Goal: Contribute content: Add original content to the website for others to see

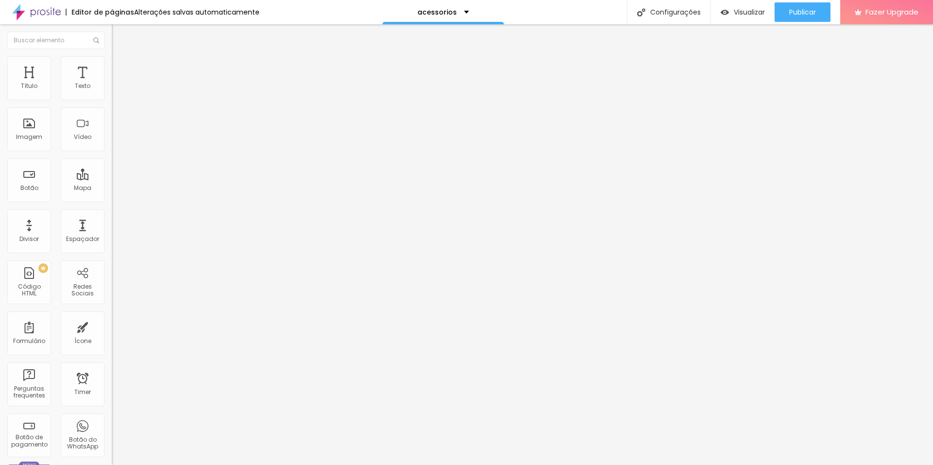
click at [112, 84] on span "Trocar imagem" at bounding box center [138, 79] width 53 height 8
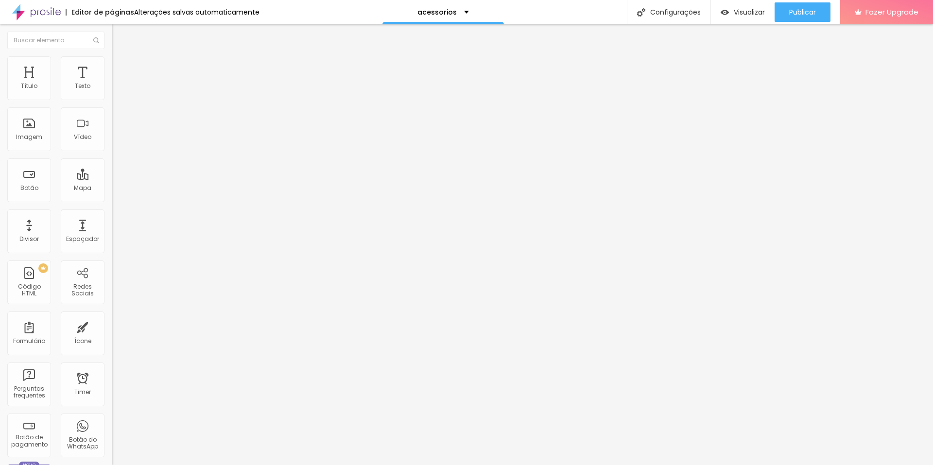
click at [112, 200] on input "[URL][DOMAIN_NAME]" at bounding box center [170, 196] width 117 height 10
paste input "Vb1ZfD"
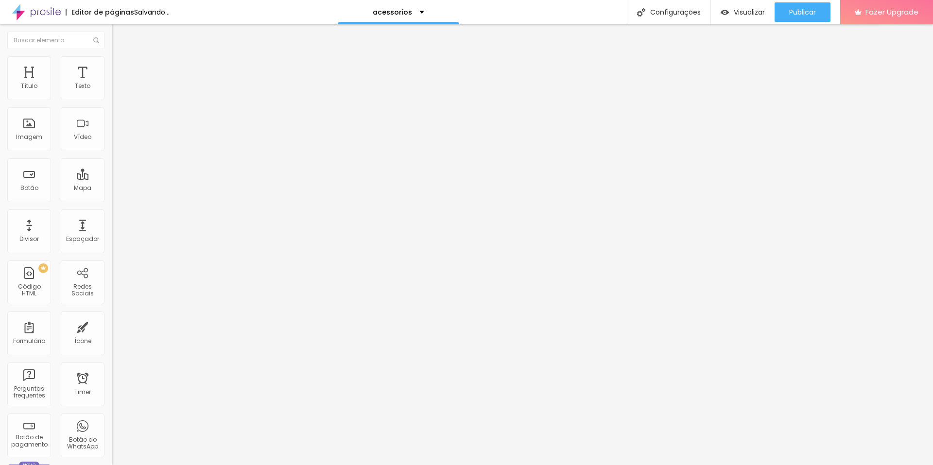
type input "[URL][DOMAIN_NAME]"
click at [112, 299] on div "Editar Botão Conteúdo Estilo Avançado Texto Ver no Mercado Livre Alinhamento Ta…" at bounding box center [168, 244] width 112 height 441
click at [112, 84] on span "Trocar imagem" at bounding box center [138, 79] width 53 height 8
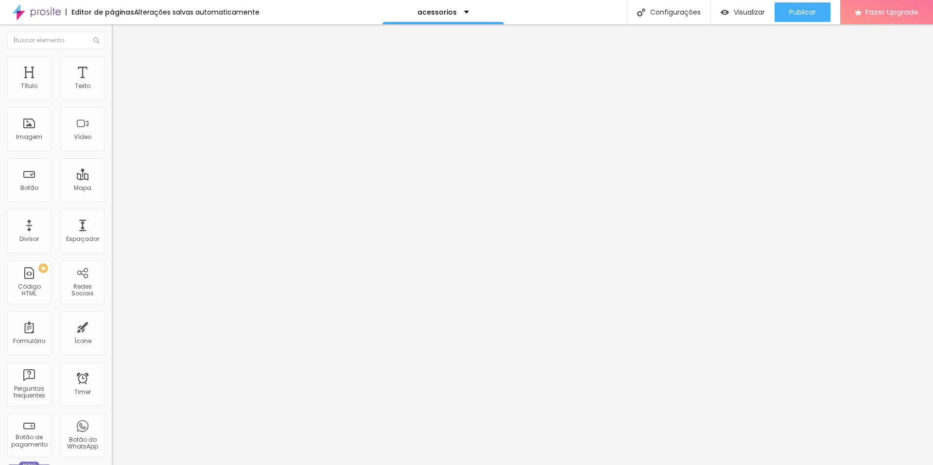
click at [112, 199] on input "[URL][DOMAIN_NAME]" at bounding box center [170, 196] width 117 height 10
paste input "SVtLHq"
type input "[URL][DOMAIN_NAME]"
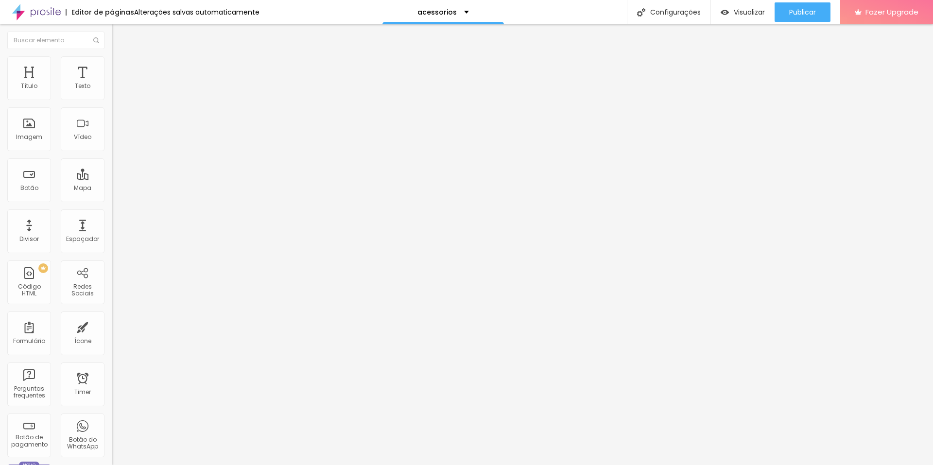
click at [112, 287] on div "Editar Botão Conteúdo Estilo Avançado Texto Ver no Mercado Livre Alinhamento Ta…" at bounding box center [168, 244] width 112 height 441
click at [112, 84] on span "Trocar imagem" at bounding box center [138, 79] width 53 height 8
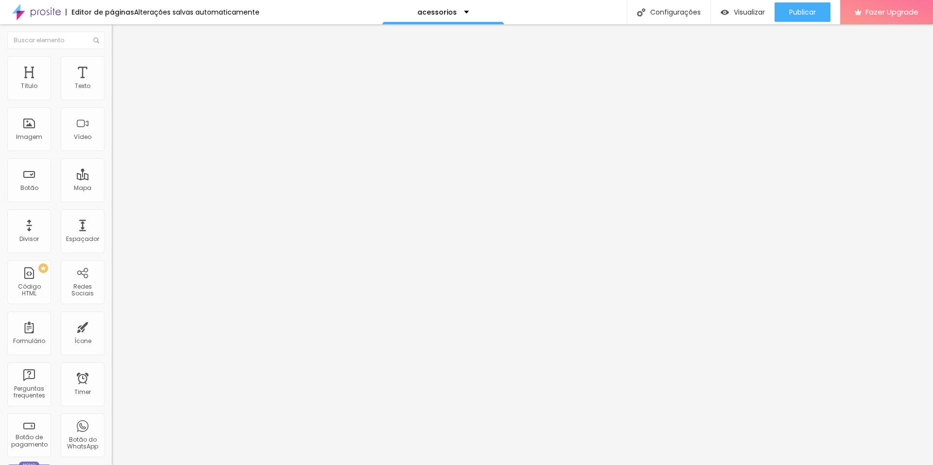
click at [112, 198] on input "[URL][DOMAIN_NAME]" at bounding box center [170, 196] width 117 height 10
paste input "2GbcMMJ"
type input "[URL][DOMAIN_NAME]"
click at [112, 291] on div "Editar Botão Conteúdo Estilo Avançado Texto Ver no Mercado Livre Alinhamento Ta…" at bounding box center [168, 244] width 112 height 441
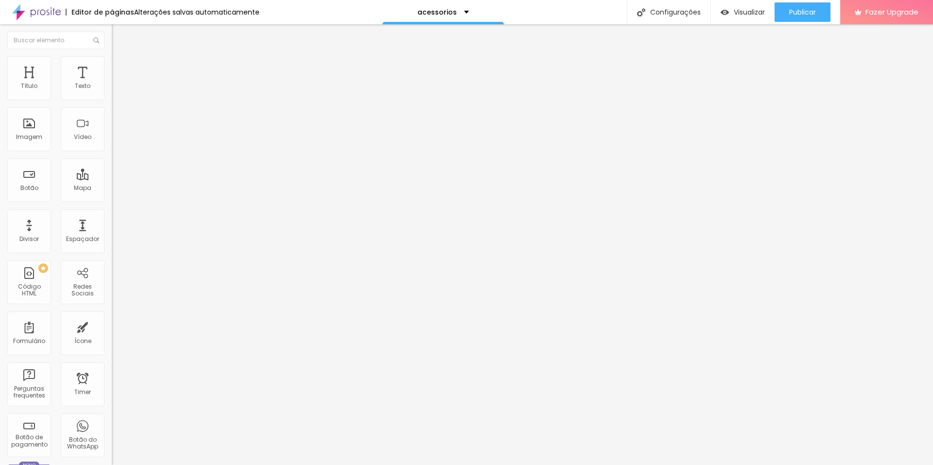
scroll to position [0, 0]
click at [112, 84] on span "Trocar imagem" at bounding box center [138, 79] width 53 height 8
drag, startPoint x: 70, startPoint y: 107, endPoint x: 105, endPoint y: 97, distance: 37.4
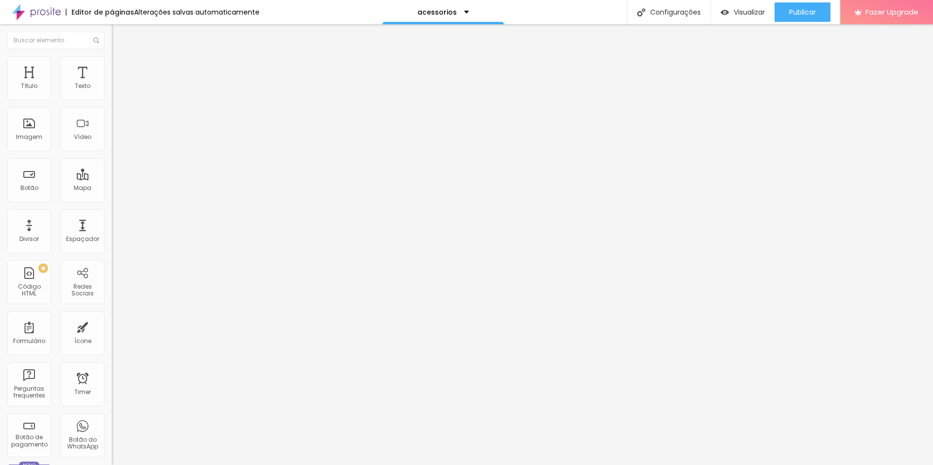
click at [112, 91] on input "Ver no Mercado Livre" at bounding box center [170, 87] width 117 height 10
paste input "[URL][DOMAIN_NAME]"
type input "Ver no Mercado Livre"
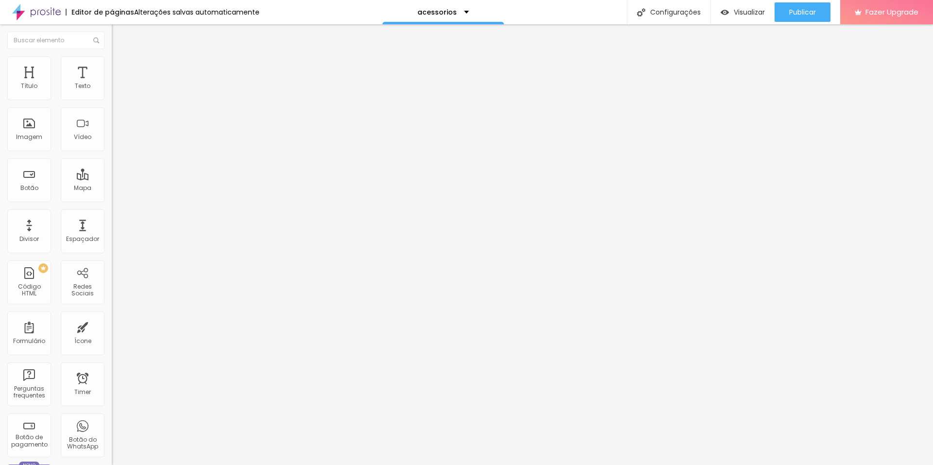
click at [112, 199] on input "[URL][DOMAIN_NAME]" at bounding box center [170, 196] width 117 height 10
paste input "1HBQLwy"
type input "[URL][DOMAIN_NAME]"
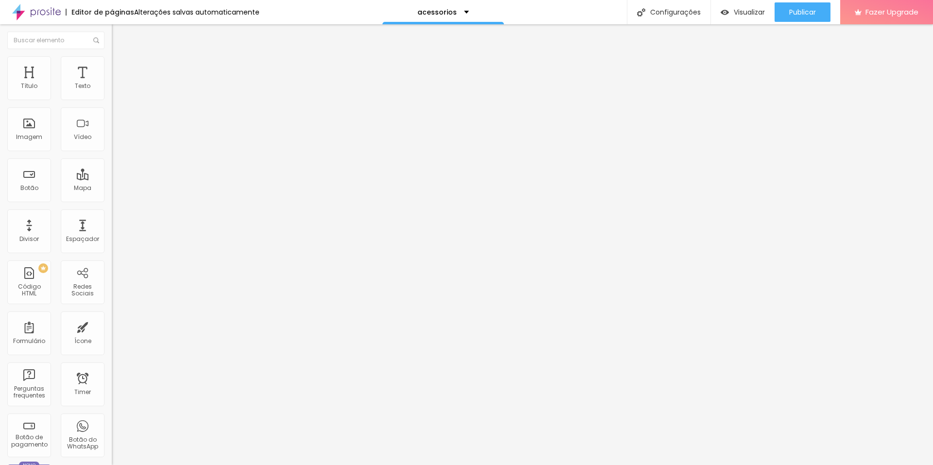
click at [112, 286] on div "Editar Botão Conteúdo Estilo Avançado Texto Ver no Mercado Livre Alinhamento Ta…" at bounding box center [168, 244] width 112 height 441
click at [800, 13] on span "Publicar" at bounding box center [802, 12] width 27 height 8
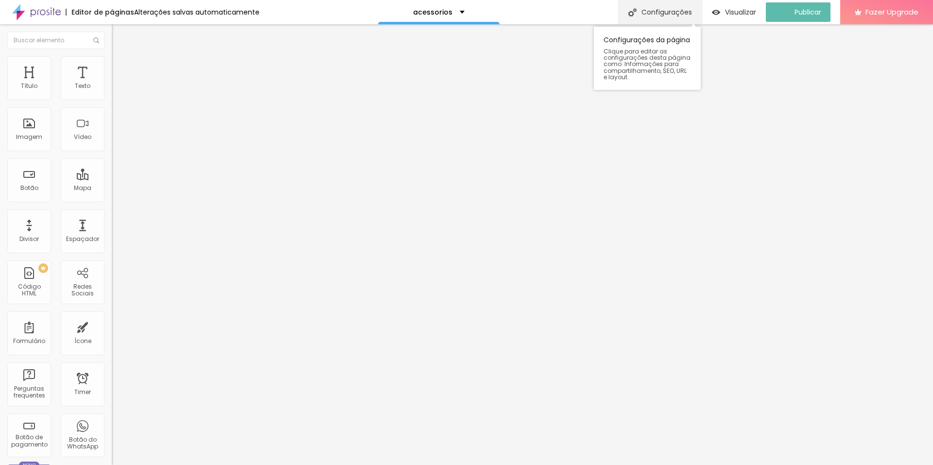
click at [673, 12] on div "Configurações" at bounding box center [660, 12] width 84 height 24
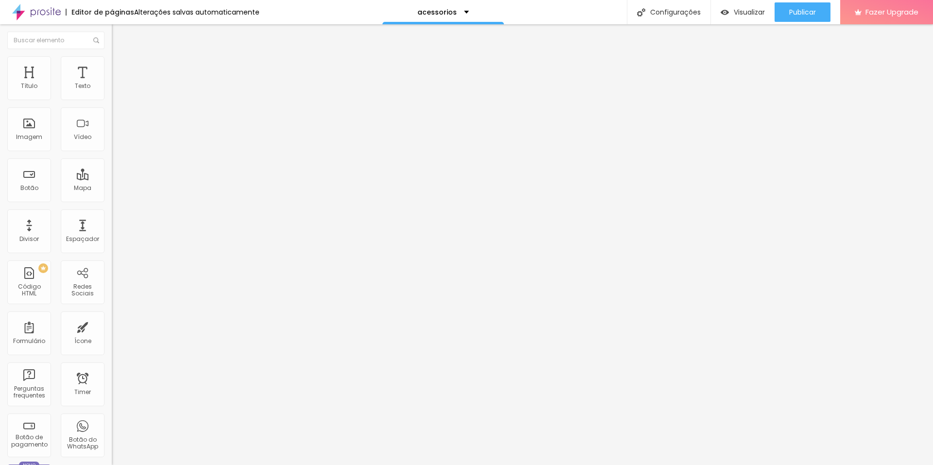
copy form "[URL][DOMAIN_NAME]"
click at [804, 17] on div "Publicar" at bounding box center [802, 11] width 27 height 19
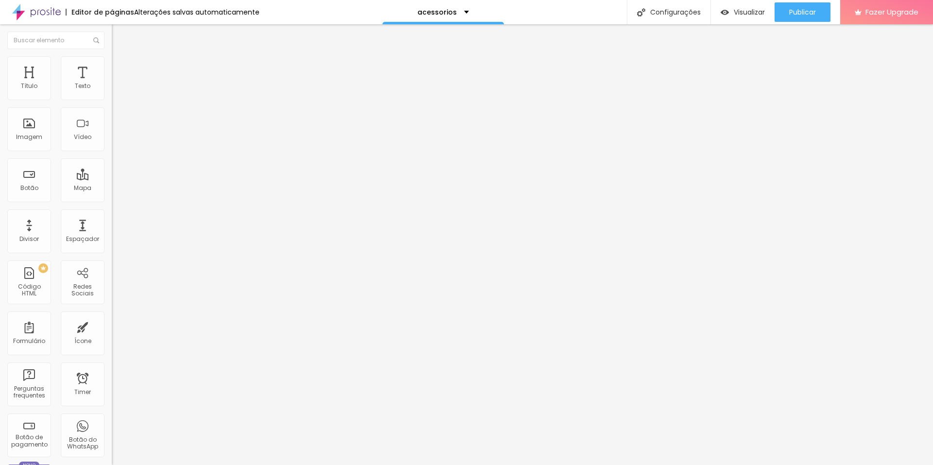
click at [112, 84] on span "Trocar imagem" at bounding box center [138, 79] width 53 height 8
drag, startPoint x: 56, startPoint y: 207, endPoint x: 76, endPoint y: 195, distance: 22.7
click at [112, 200] on input "[URL][DOMAIN_NAME]" at bounding box center [170, 196] width 117 height 10
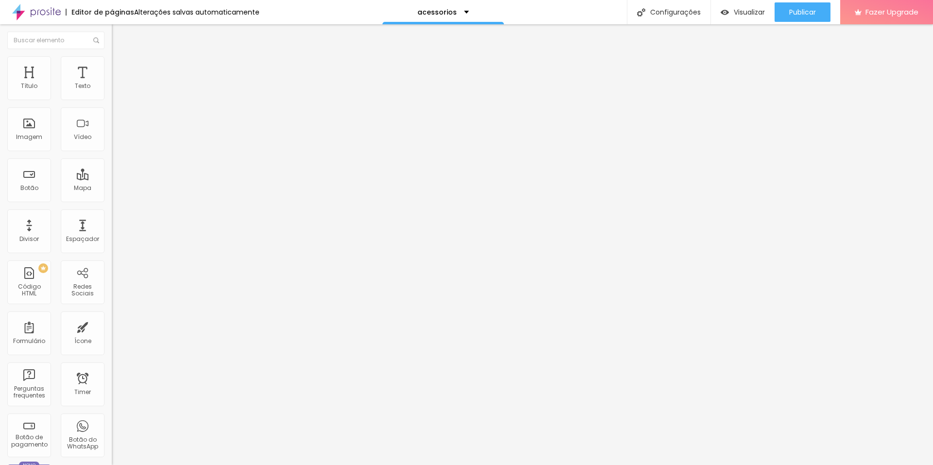
paste input "2j96ZhA"
type input "[URL][DOMAIN_NAME]"
click at [112, 84] on span "Trocar imagem" at bounding box center [138, 79] width 53 height 8
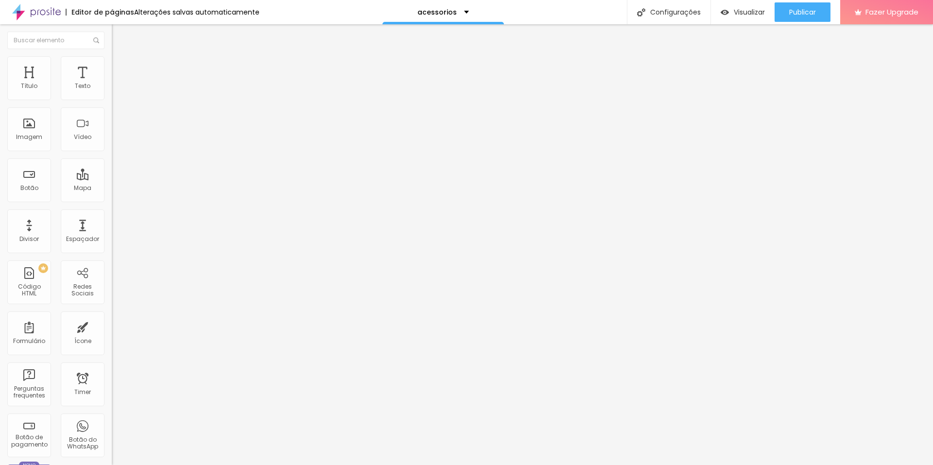
click at [112, 196] on input "[URL][DOMAIN_NAME]" at bounding box center [170, 196] width 117 height 10
paste input "f1s3J8"
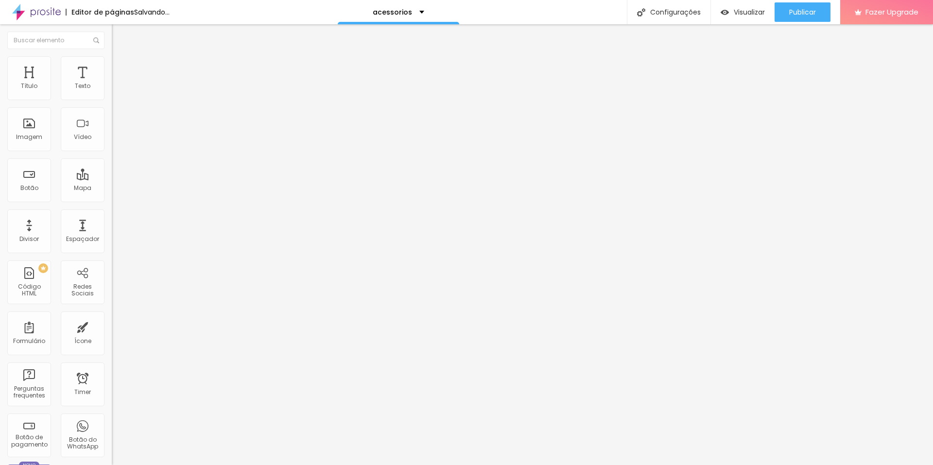
type input "[URL][DOMAIN_NAME]"
click at [112, 274] on div "Editar Botão Conteúdo Estilo Avançado Texto Ver no Mercado Livre Alinhamento Ta…" at bounding box center [168, 244] width 112 height 441
click at [112, 84] on span "Trocar imagem" at bounding box center [138, 79] width 53 height 8
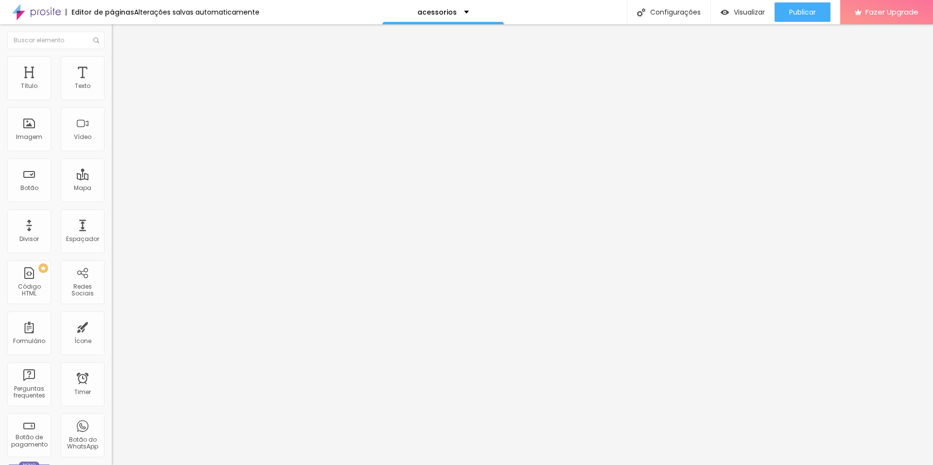
click at [112, 200] on input "[URL][DOMAIN_NAME]" at bounding box center [170, 196] width 117 height 10
paste input "[URL][DOMAIN_NAME]"
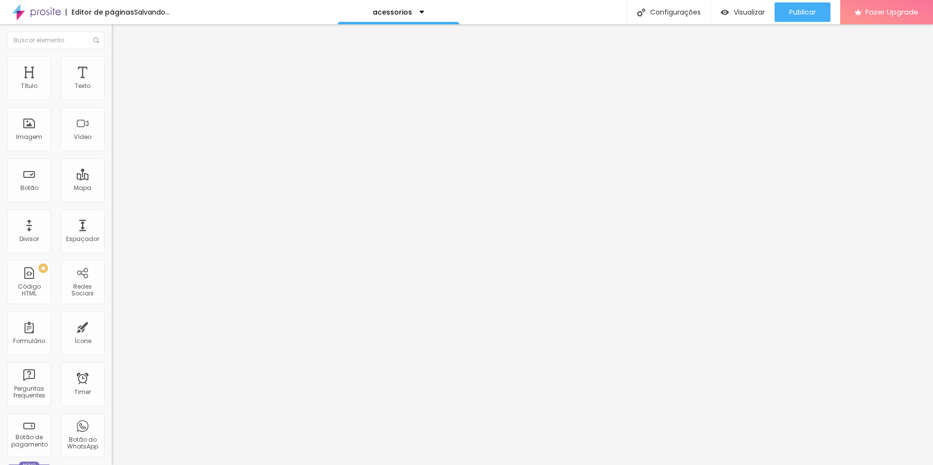
scroll to position [0, 78]
type input "https://mercadohttps://[DOMAIN_NAME][URL][DOMAIN_NAME]"
click at [112, 84] on span "Trocar imagem" at bounding box center [138, 79] width 53 height 8
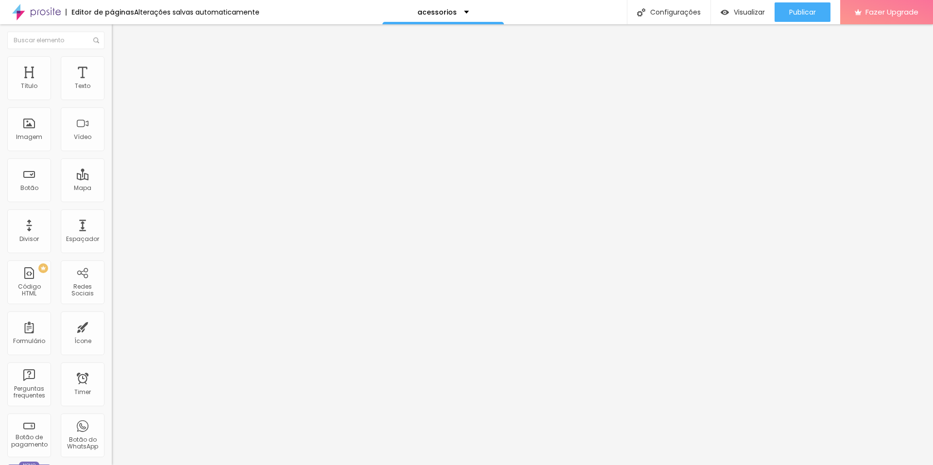
click at [112, 200] on input "[URL][DOMAIN_NAME]" at bounding box center [170, 196] width 117 height 10
paste input "2TD9nUa"
type input "[URL][DOMAIN_NAME]"
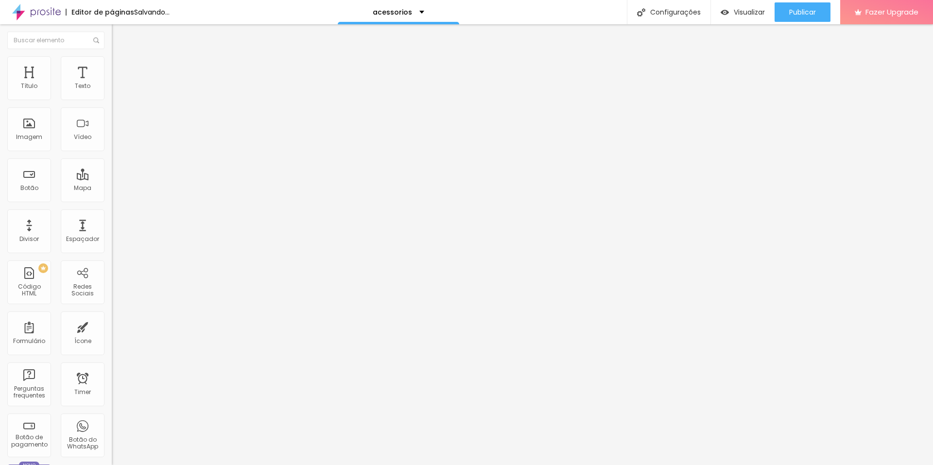
click at [112, 264] on div "Editar Botão Conteúdo Estilo Avançado Texto Ver no Mercado Livre Alinhamento Ta…" at bounding box center [168, 244] width 112 height 441
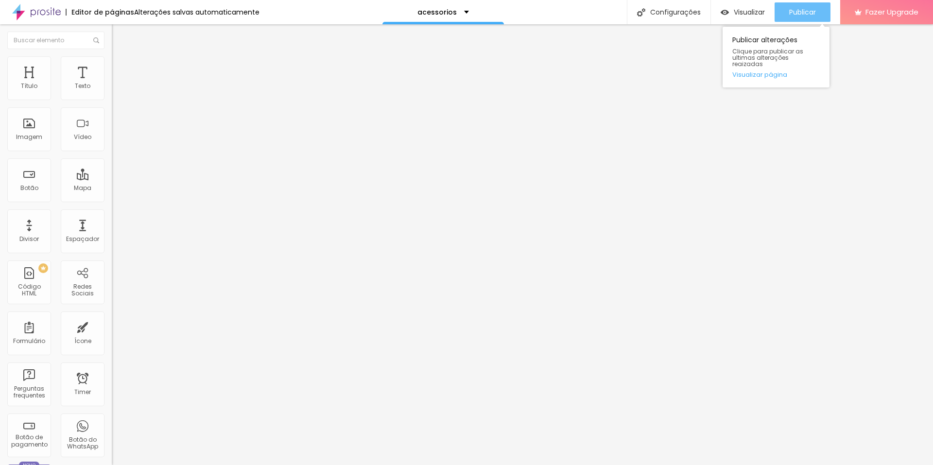
click at [808, 15] on span "Publicar" at bounding box center [802, 12] width 27 height 8
click at [797, 4] on div "Publicar" at bounding box center [802, 11] width 27 height 19
